Goal: Transaction & Acquisition: Purchase product/service

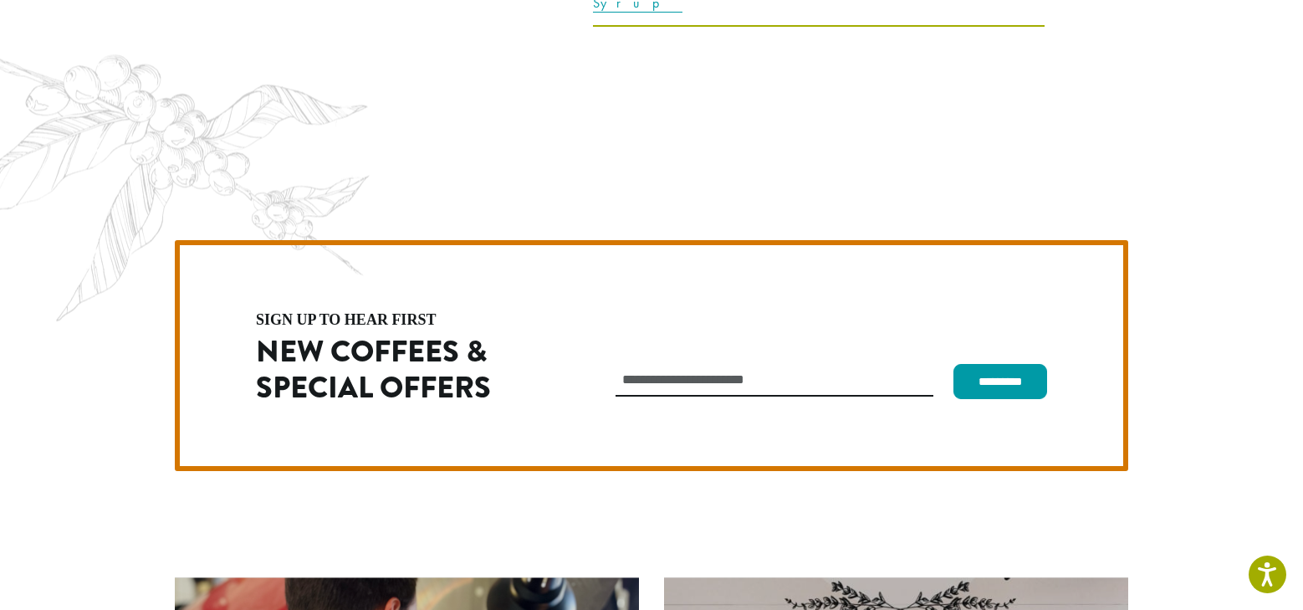
scroll to position [4726, 0]
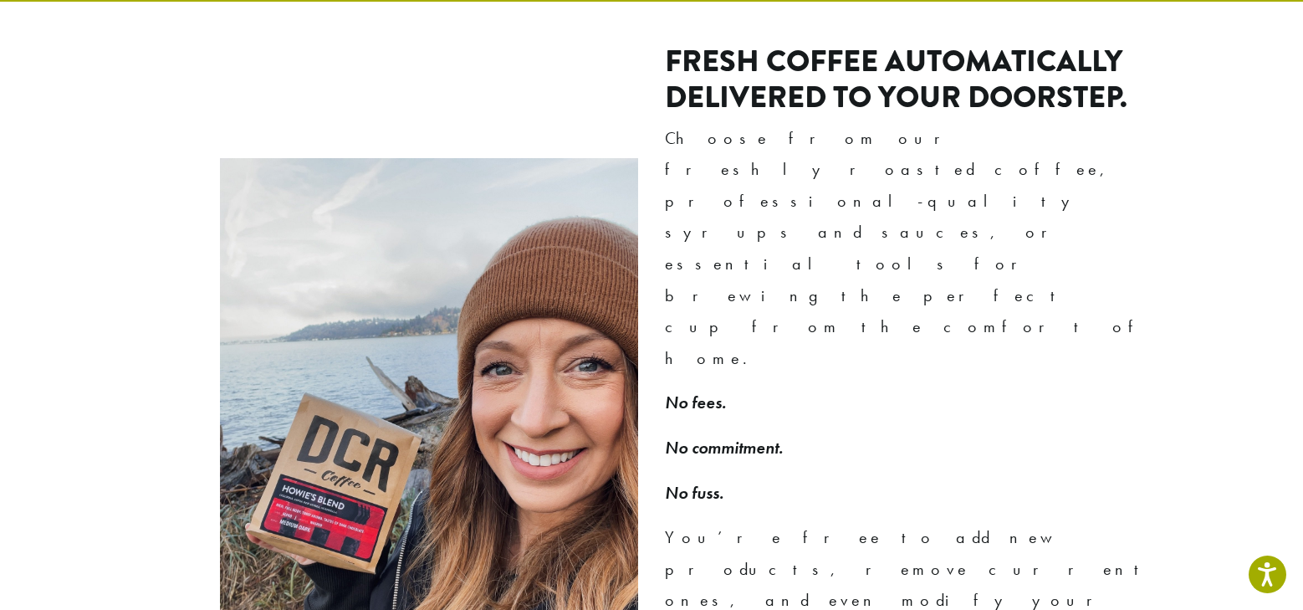
scroll to position [1254, 0]
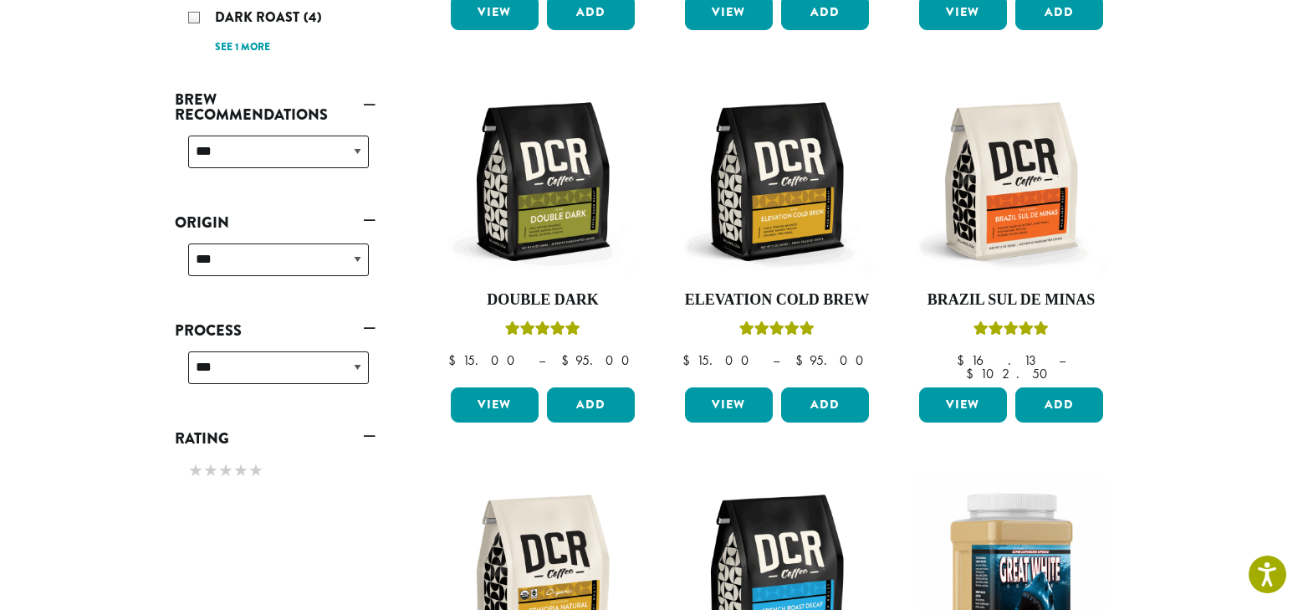
scroll to position [335, 0]
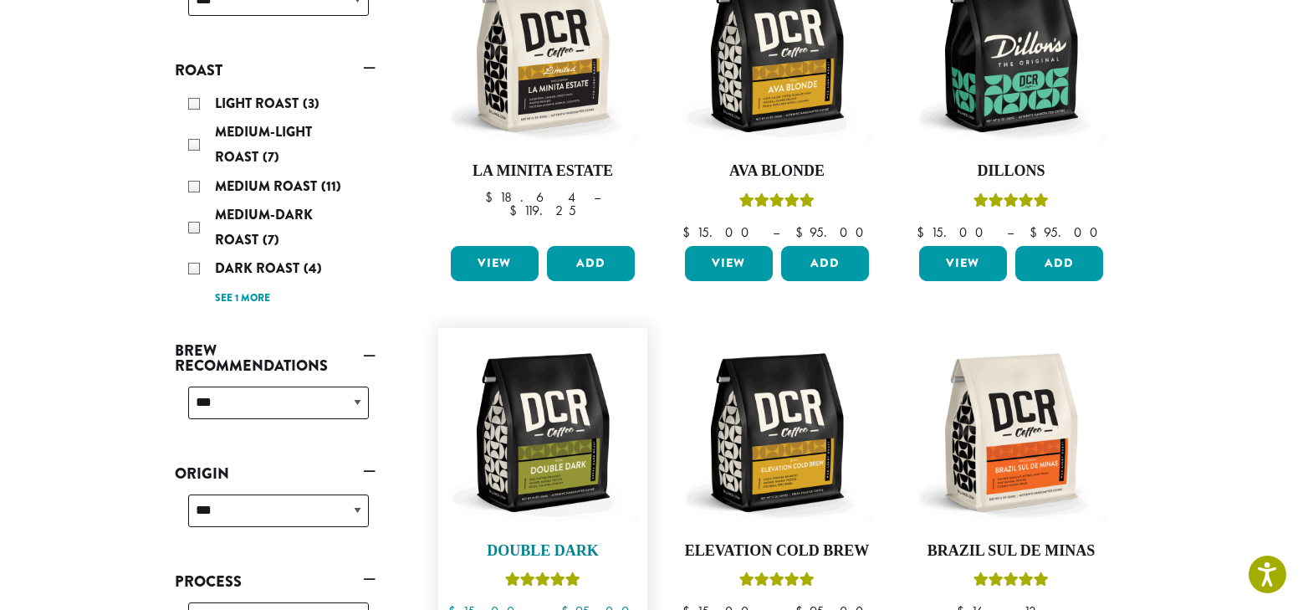
click at [543, 411] on img at bounding box center [543, 432] width 192 height 192
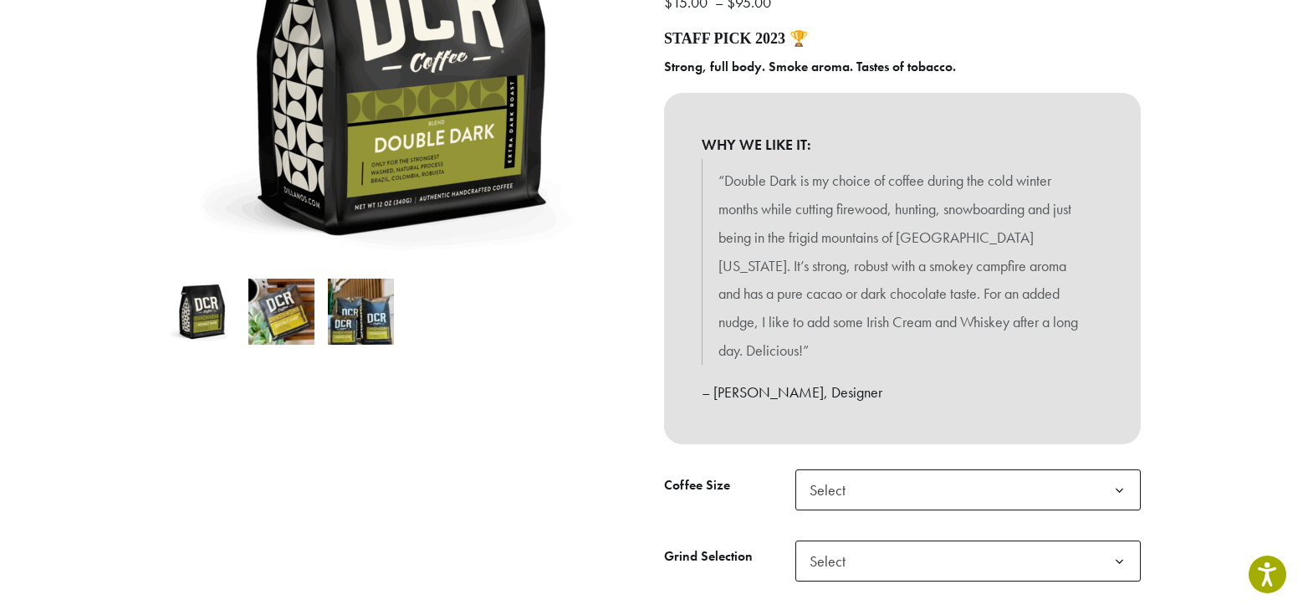
scroll to position [418, 0]
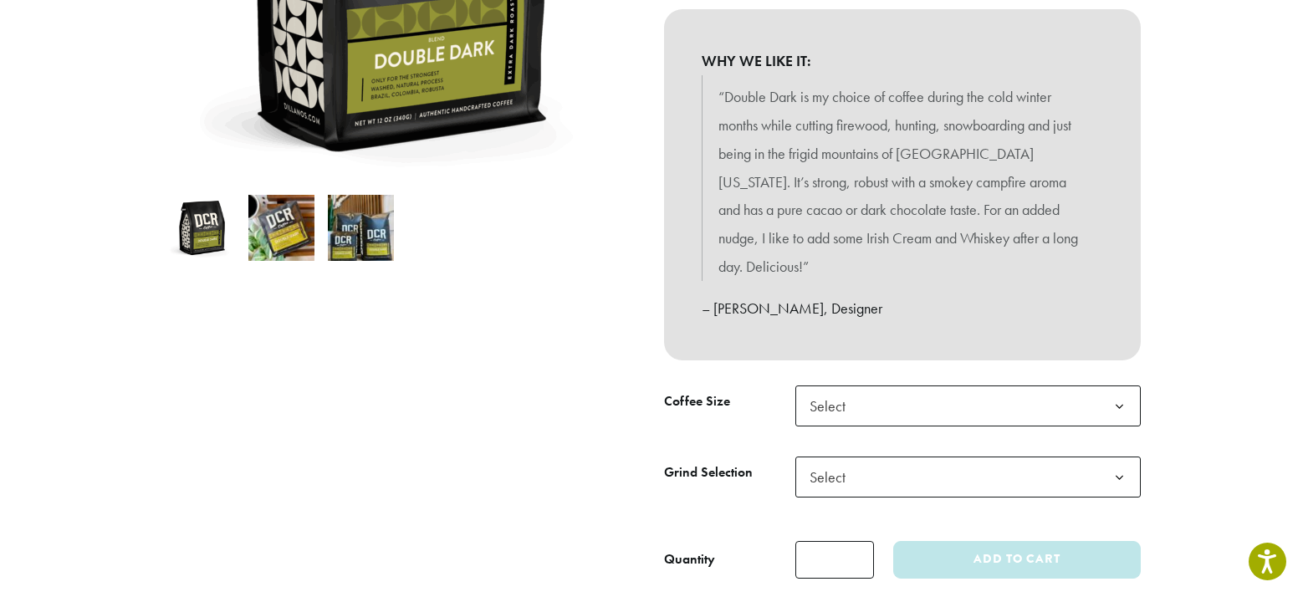
click at [813, 390] on span "Select" at bounding box center [832, 406] width 59 height 33
click at [834, 396] on span "12 oz | $15.00" at bounding box center [854, 405] width 89 height 19
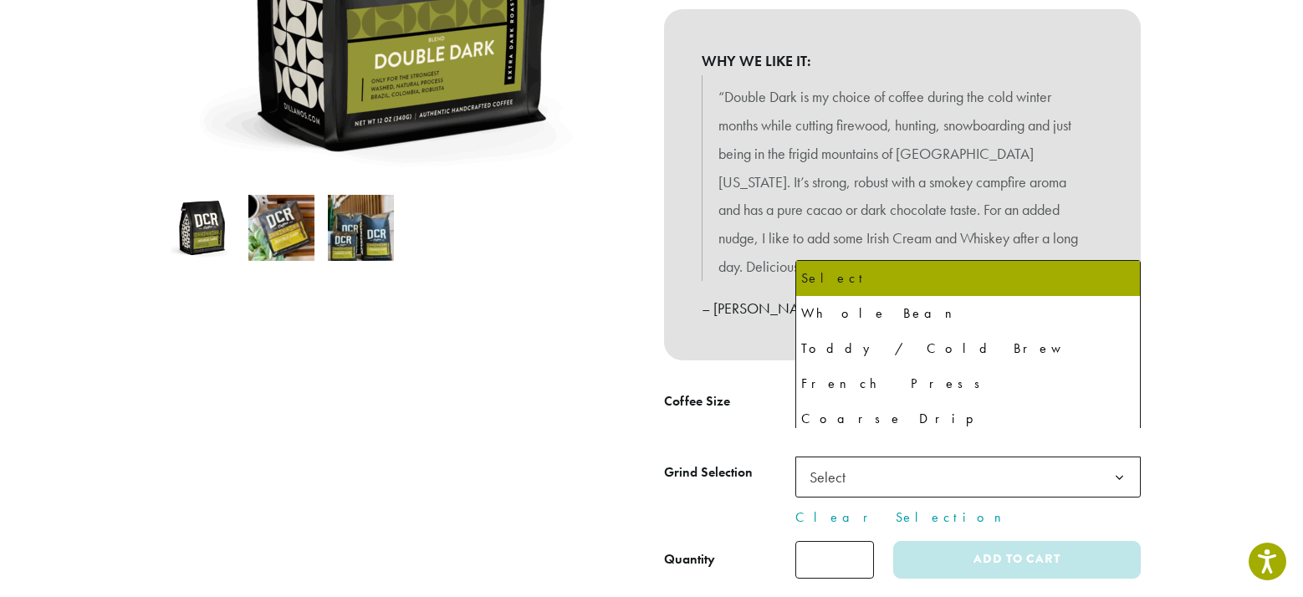
click at [810, 461] on span "Select" at bounding box center [832, 477] width 59 height 33
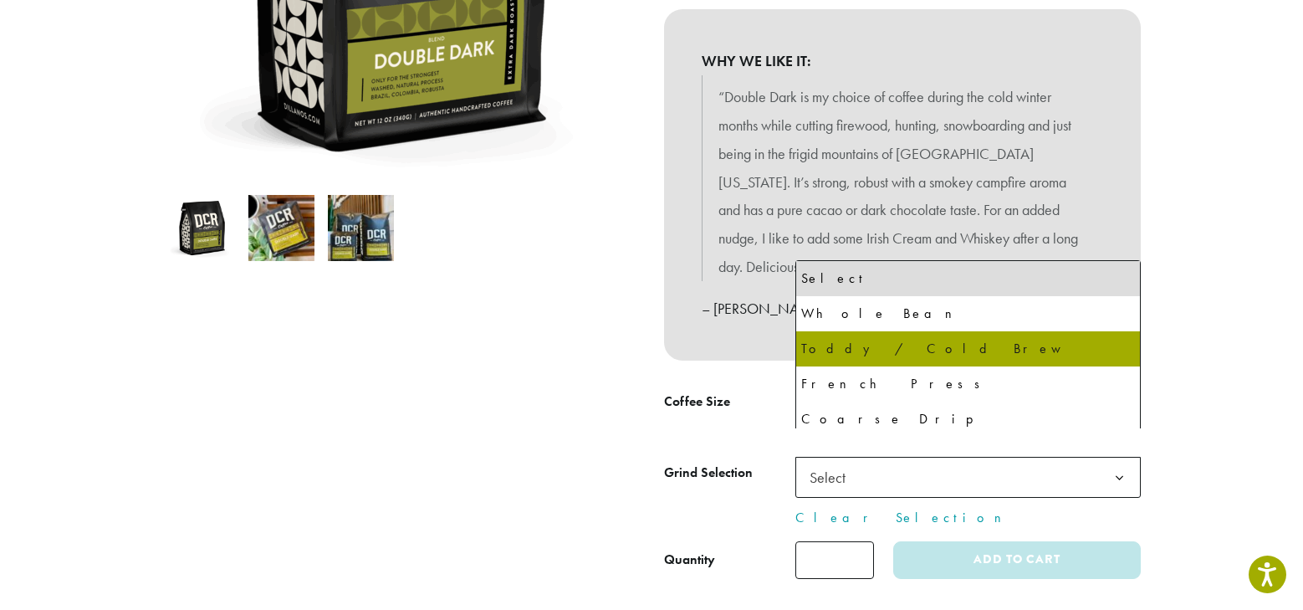
select select "**********"
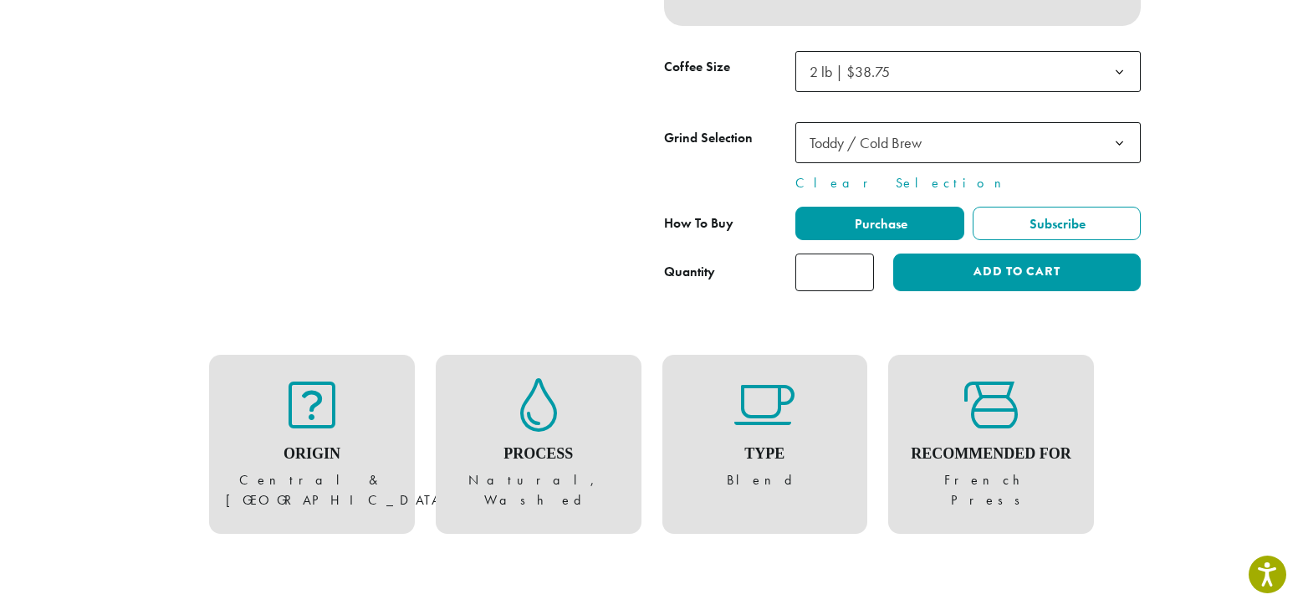
scroll to position [502, 0]
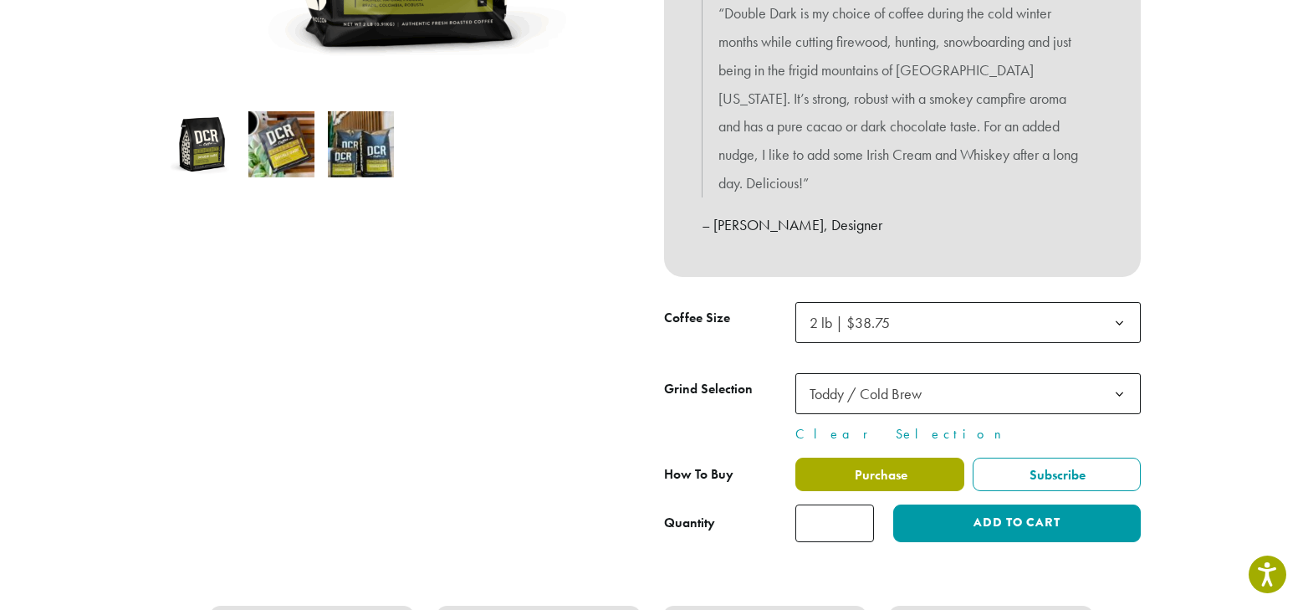
click at [886, 466] on span "Purchase" at bounding box center [879, 475] width 55 height 18
